Goal: Transaction & Acquisition: Purchase product/service

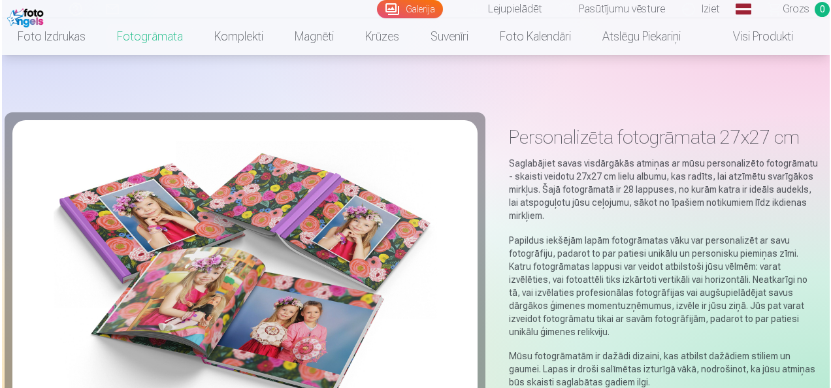
scroll to position [728, 0]
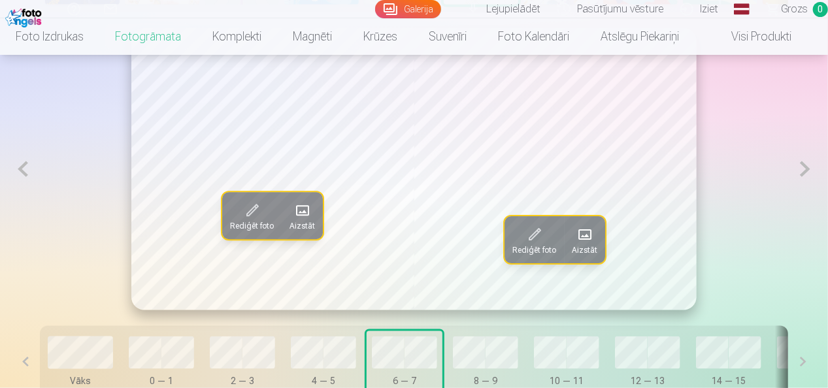
click at [804, 176] on button at bounding box center [805, 169] width 24 height 282
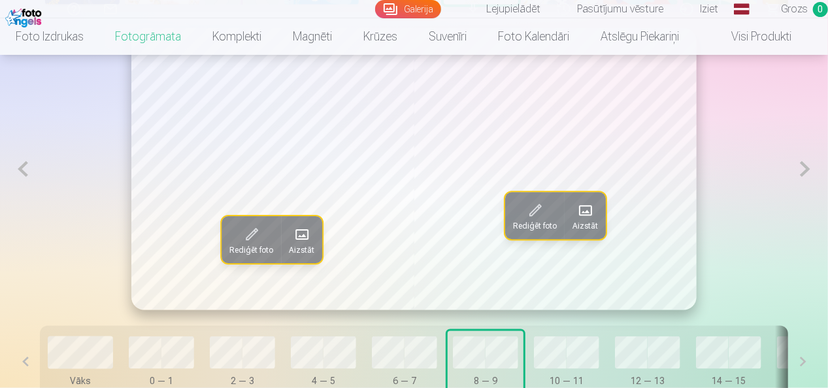
click at [294, 248] on span "Aizstāt" at bounding box center [302, 250] width 25 height 10
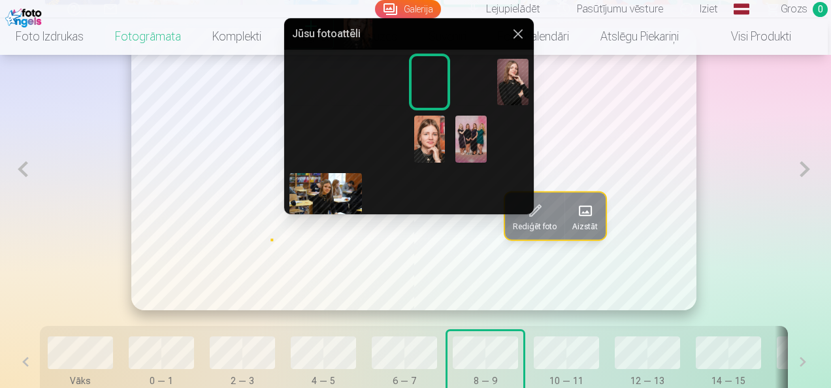
scroll to position [59, 0]
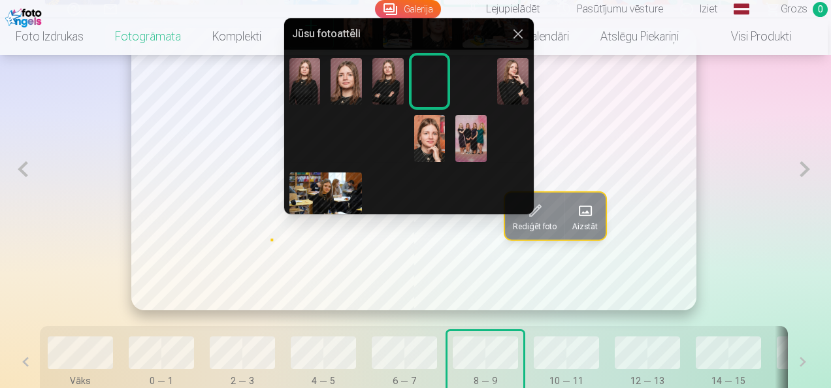
click at [508, 129] on img at bounding box center [512, 138] width 31 height 47
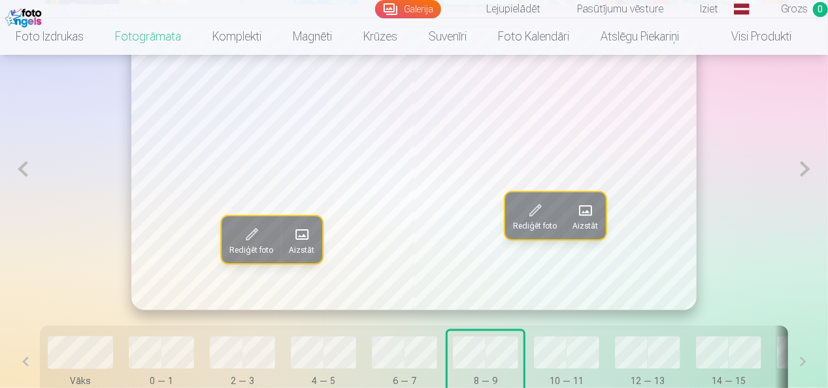
click at [306, 230] on span at bounding box center [301, 234] width 21 height 21
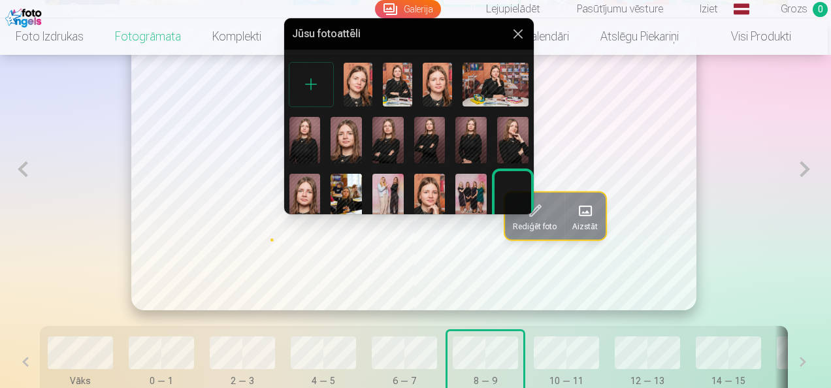
click at [355, 177] on img at bounding box center [346, 197] width 31 height 47
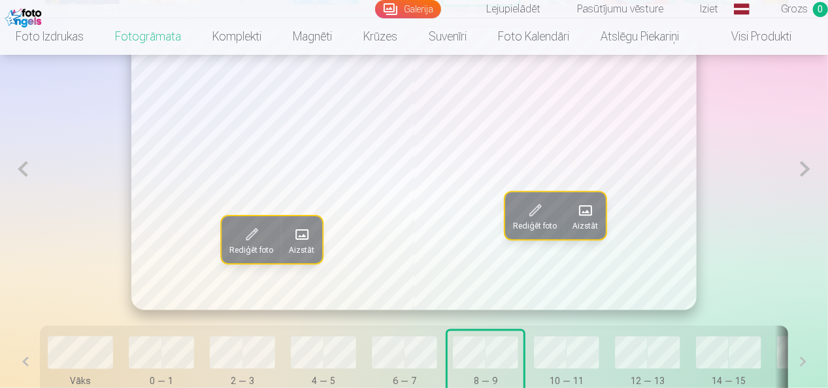
click at [306, 223] on button "Aizstāt" at bounding box center [302, 239] width 41 height 47
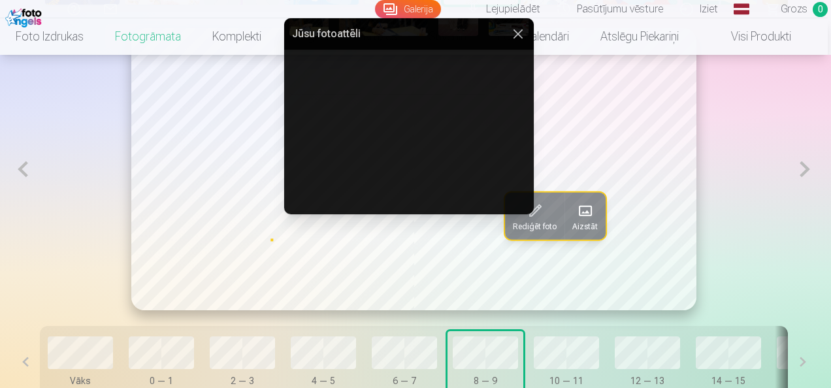
scroll to position [314, 0]
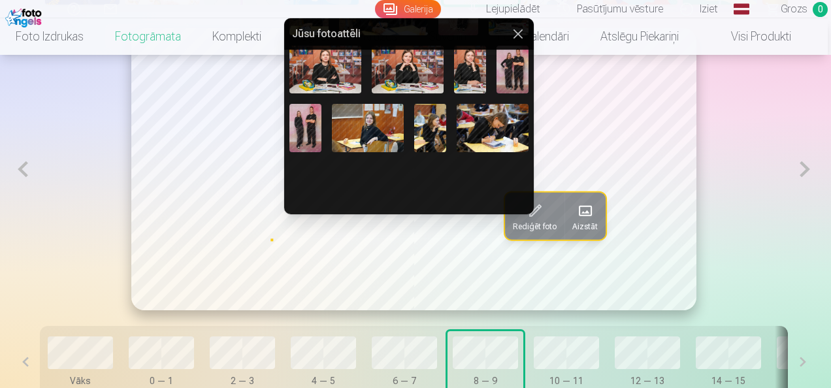
click at [432, 121] on img at bounding box center [430, 128] width 32 height 48
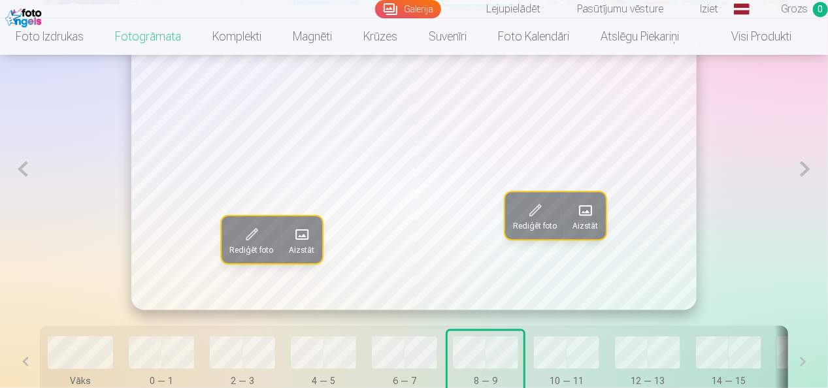
click at [588, 218] on span at bounding box center [584, 210] width 21 height 21
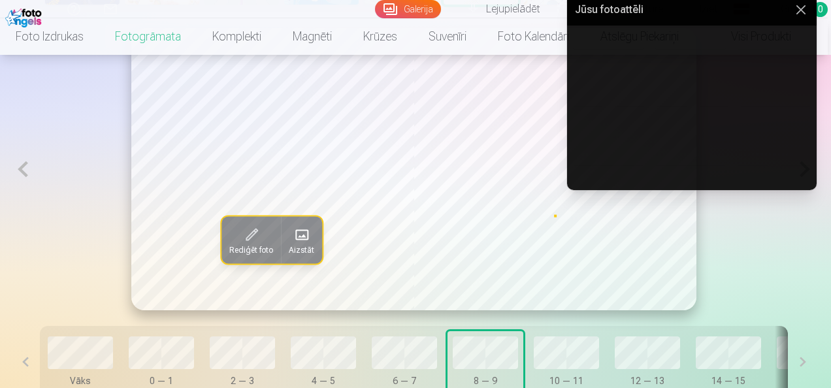
scroll to position [604, 0]
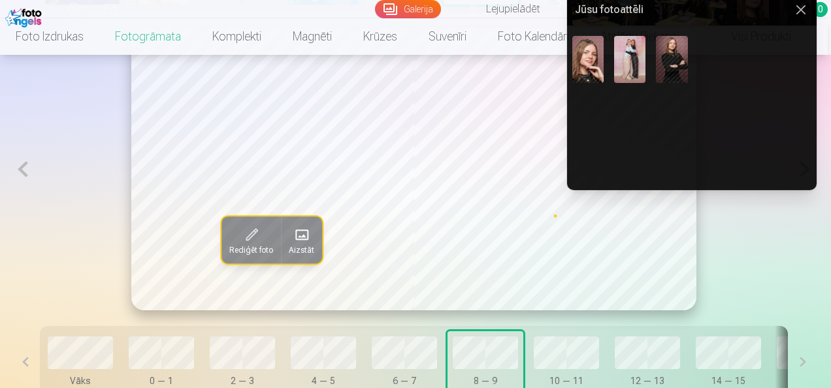
click at [797, 107] on img at bounding box center [796, 117] width 32 height 48
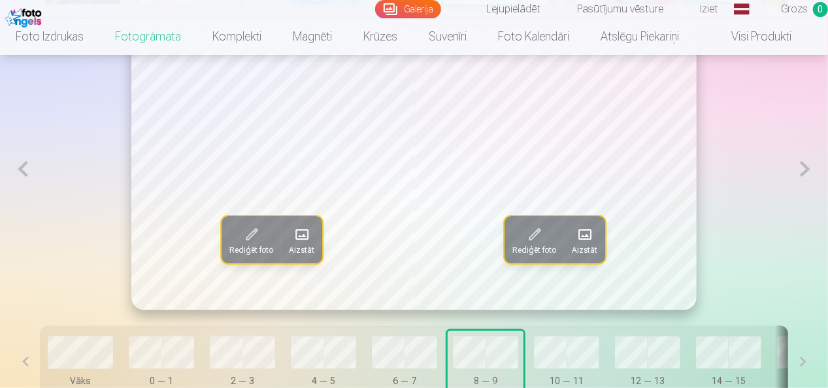
click at [804, 165] on button at bounding box center [805, 169] width 24 height 282
click at [303, 232] on span at bounding box center [301, 234] width 21 height 21
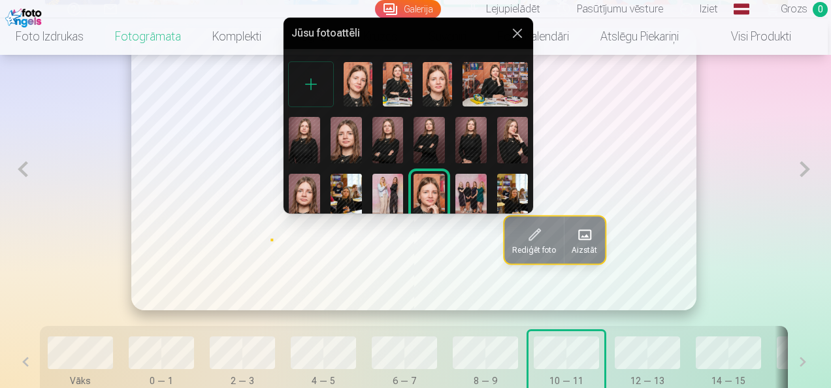
click at [388, 187] on img at bounding box center [388, 197] width 31 height 47
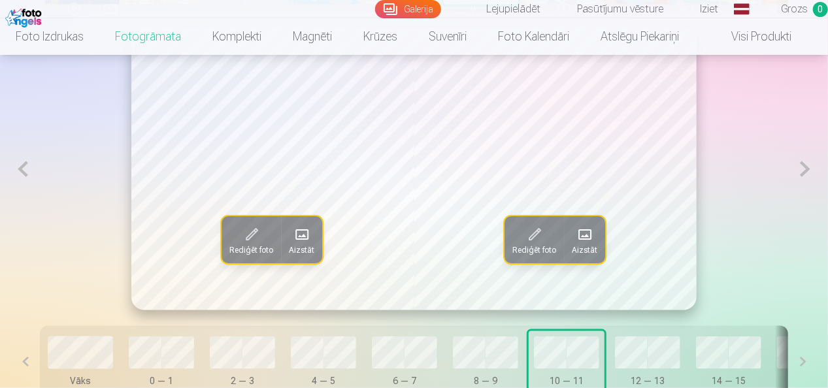
click at [588, 243] on span at bounding box center [584, 234] width 21 height 21
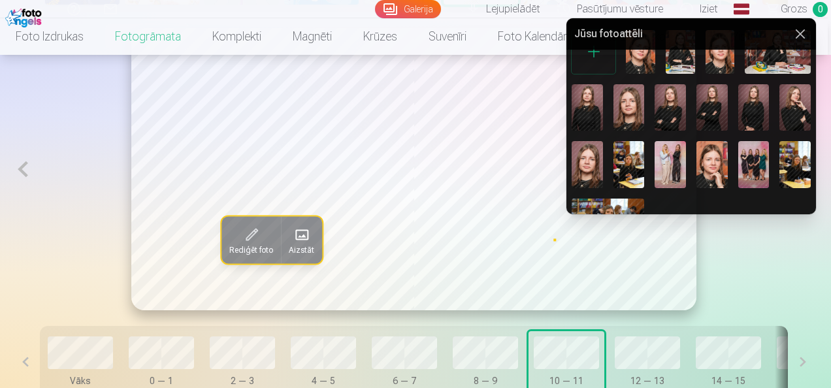
scroll to position [29, 0]
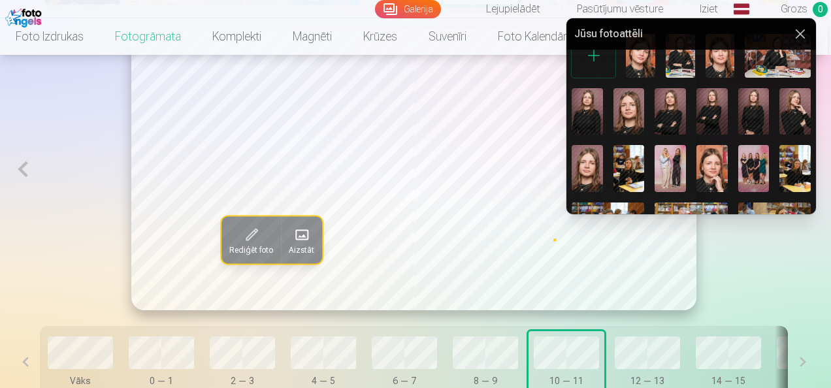
click at [750, 154] on img at bounding box center [754, 168] width 31 height 47
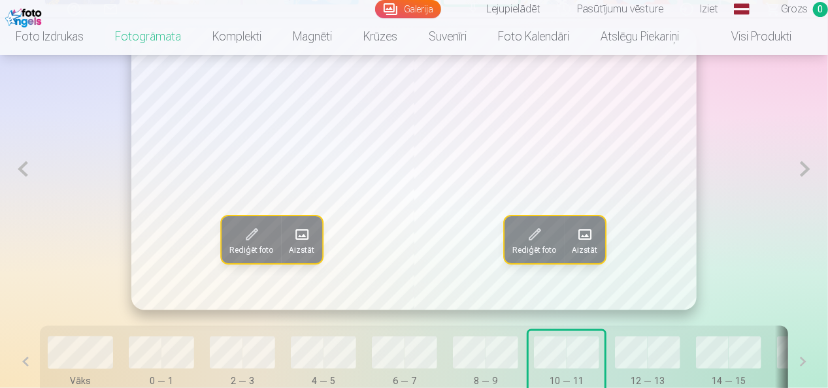
click at [809, 173] on button at bounding box center [805, 169] width 24 height 282
click at [302, 244] on span at bounding box center [301, 234] width 21 height 21
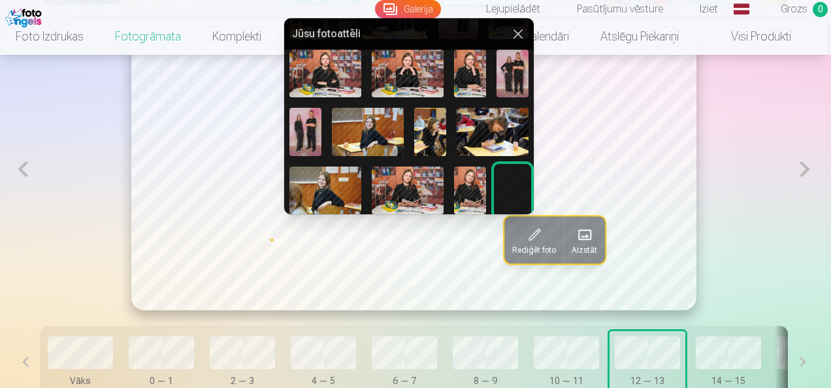
scroll to position [330, 0]
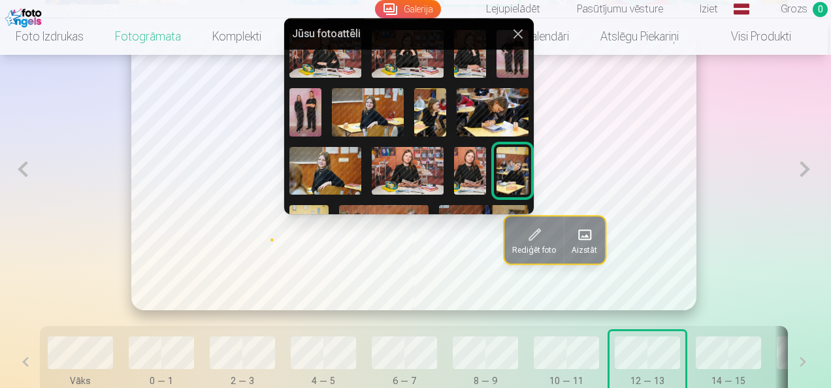
click at [303, 106] on img at bounding box center [306, 112] width 32 height 48
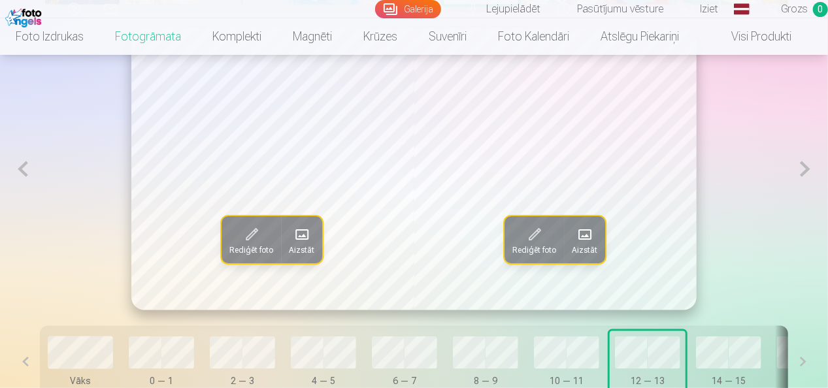
click at [304, 251] on span "Aizstāt" at bounding box center [302, 250] width 25 height 10
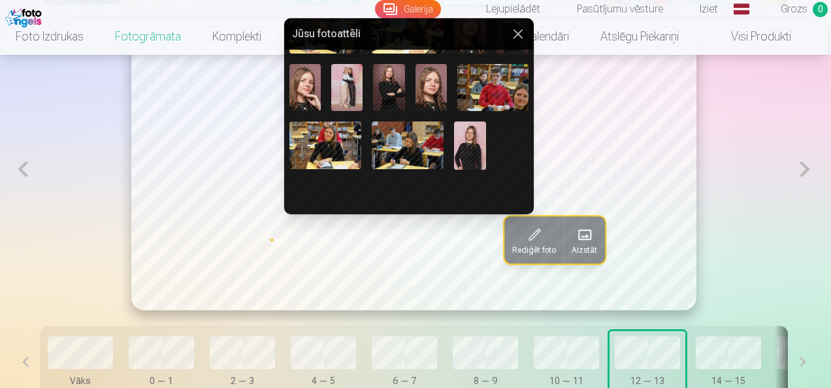
scroll to position [604, 0]
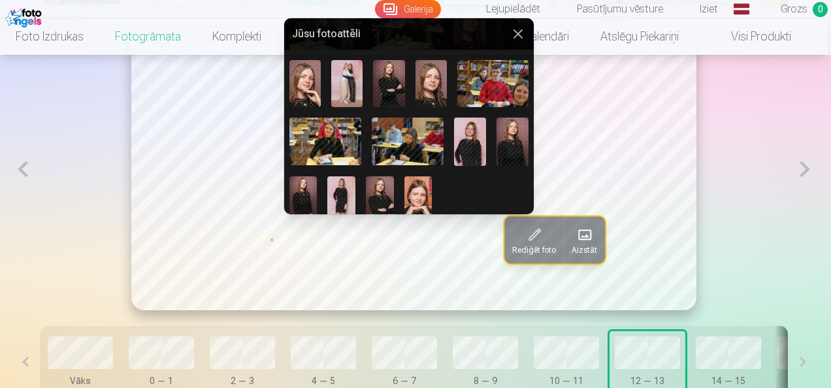
click at [344, 73] on img at bounding box center [346, 84] width 31 height 48
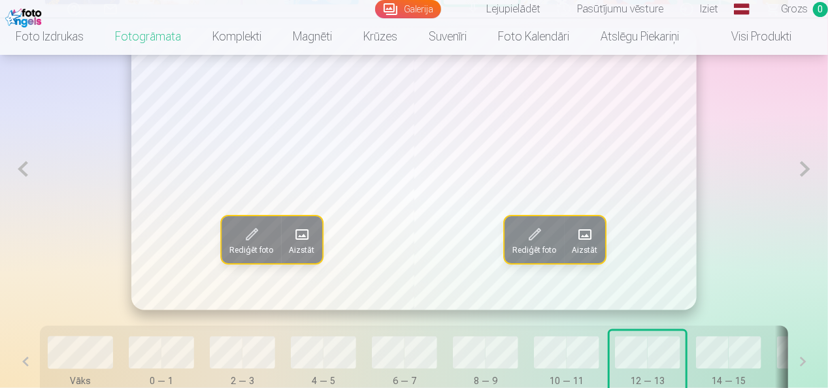
click at [582, 247] on span "Aizstāt" at bounding box center [584, 250] width 25 height 10
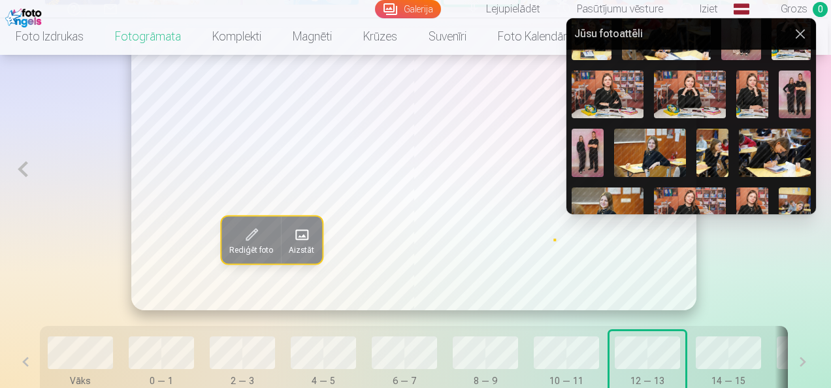
scroll to position [289, 0]
click at [595, 148] on img at bounding box center [588, 153] width 32 height 48
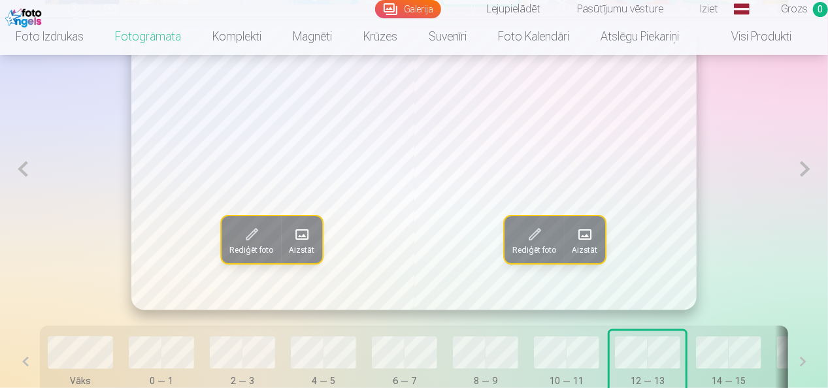
click at [800, 172] on button at bounding box center [805, 169] width 24 height 282
click at [295, 246] on span "Aizstāt" at bounding box center [302, 250] width 25 height 10
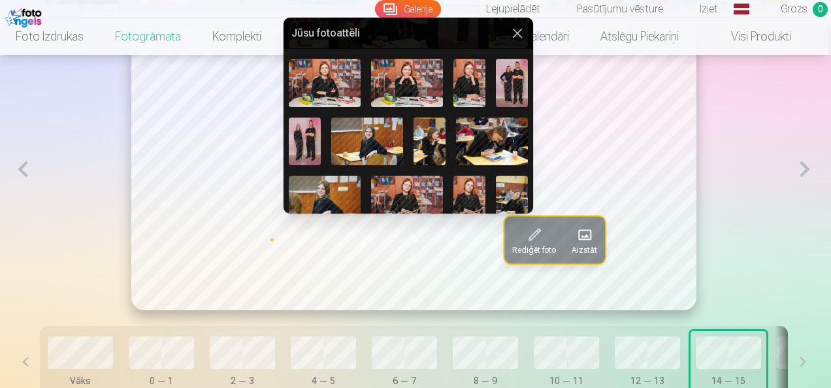
scroll to position [301, 0]
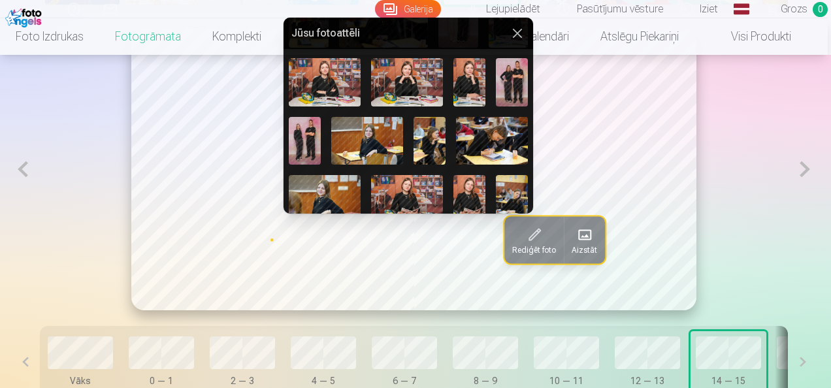
click at [505, 131] on img at bounding box center [492, 141] width 72 height 48
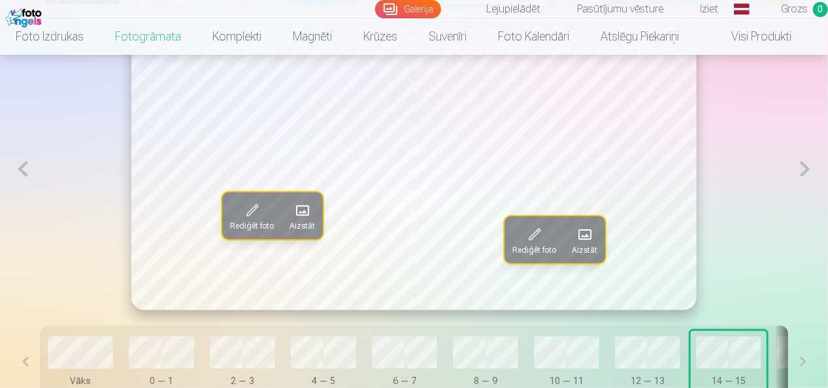
click at [587, 243] on span at bounding box center [584, 234] width 21 height 21
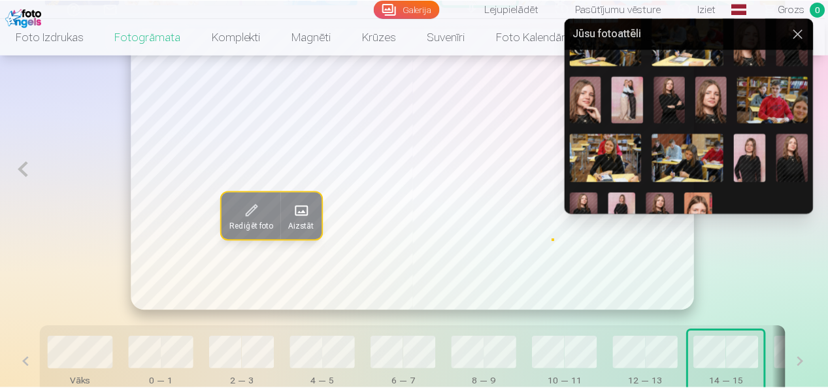
scroll to position [595, 0]
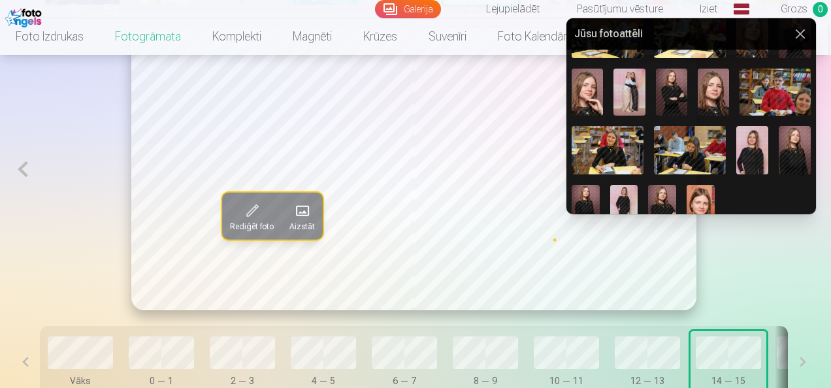
click at [586, 190] on img at bounding box center [586, 206] width 28 height 42
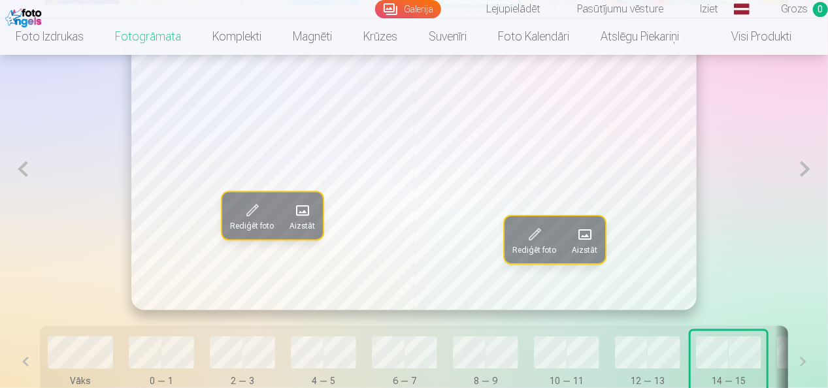
click at [808, 171] on button at bounding box center [805, 169] width 24 height 282
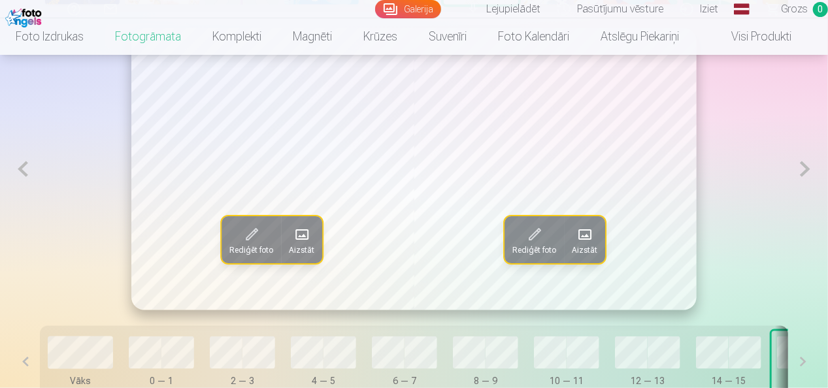
click at [802, 365] on button at bounding box center [802, 362] width 29 height 72
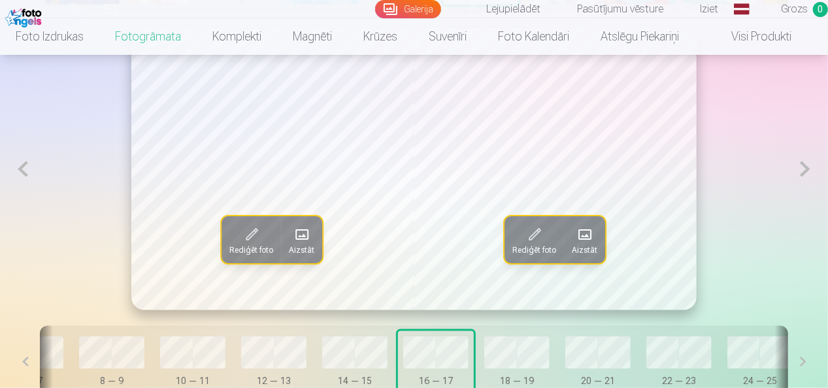
click at [802, 365] on button at bounding box center [802, 362] width 29 height 72
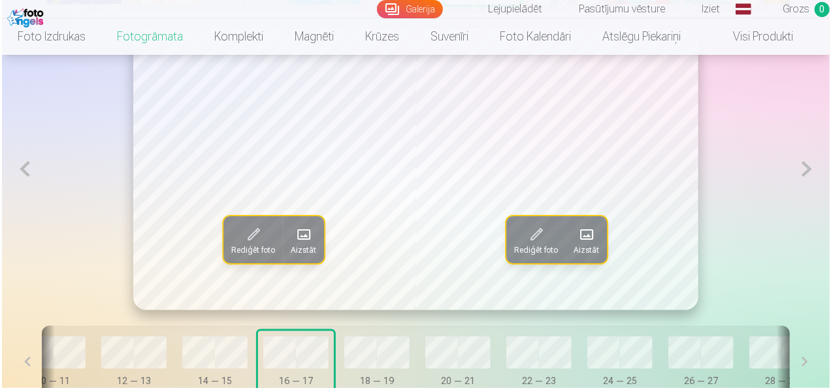
scroll to position [0, 548]
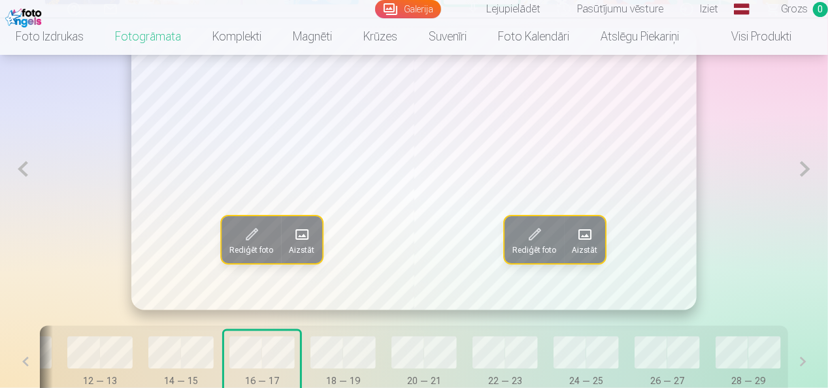
click at [305, 238] on span at bounding box center [301, 234] width 21 height 21
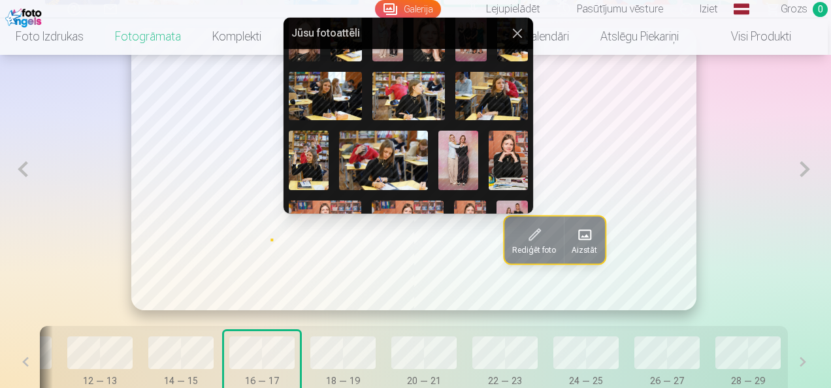
scroll to position [0, 0]
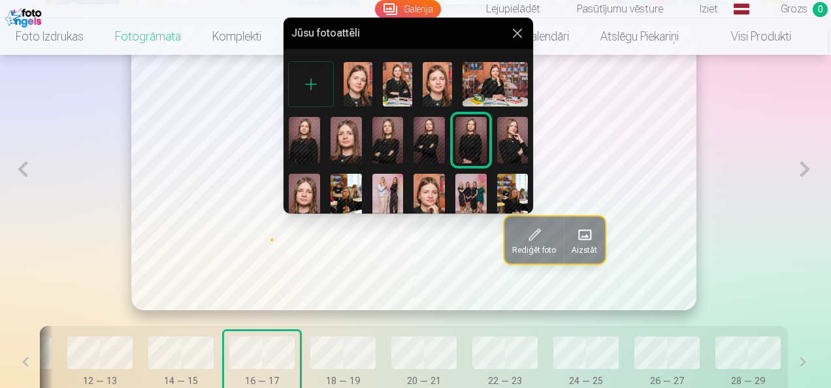
click at [315, 82] on div at bounding box center [311, 84] width 44 height 44
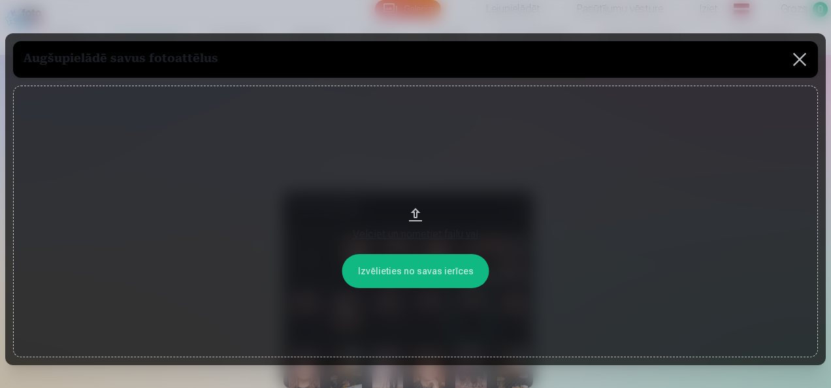
click at [798, 57] on button at bounding box center [800, 59] width 37 height 37
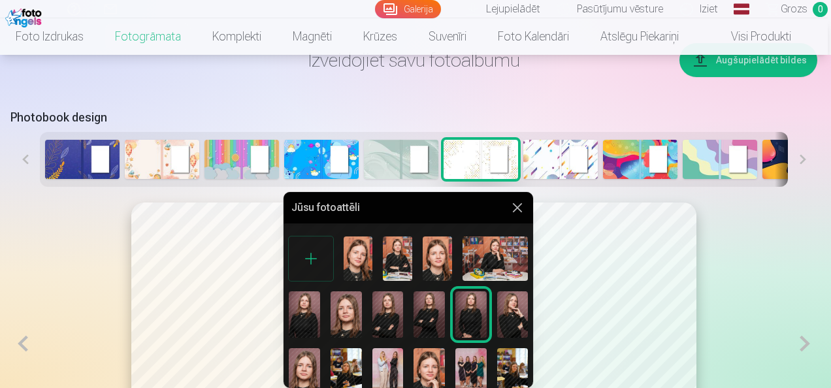
click at [514, 207] on button at bounding box center [518, 208] width 16 height 16
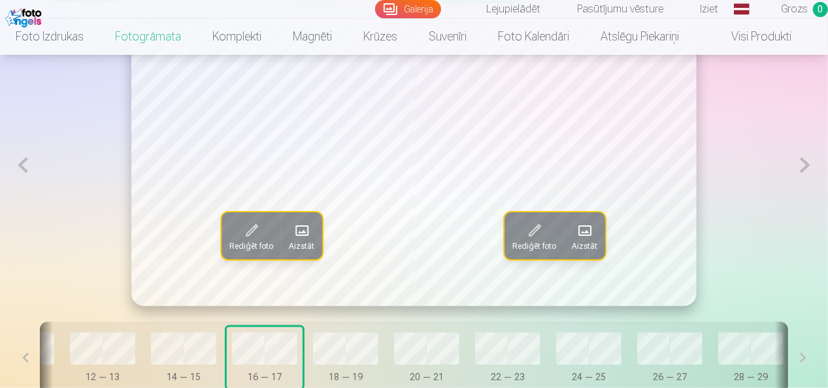
scroll to position [731, 0]
